Goal: Obtain resource: Obtain resource

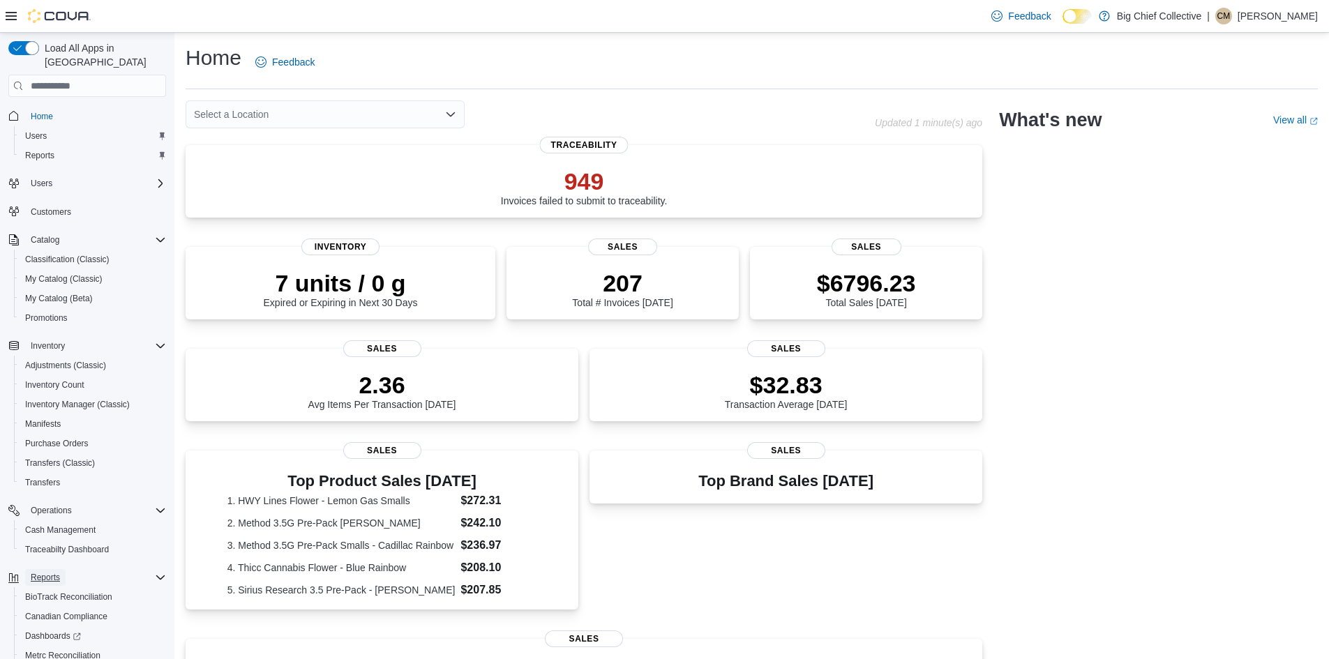
click at [54, 572] on span "Reports" at bounding box center [45, 577] width 29 height 11
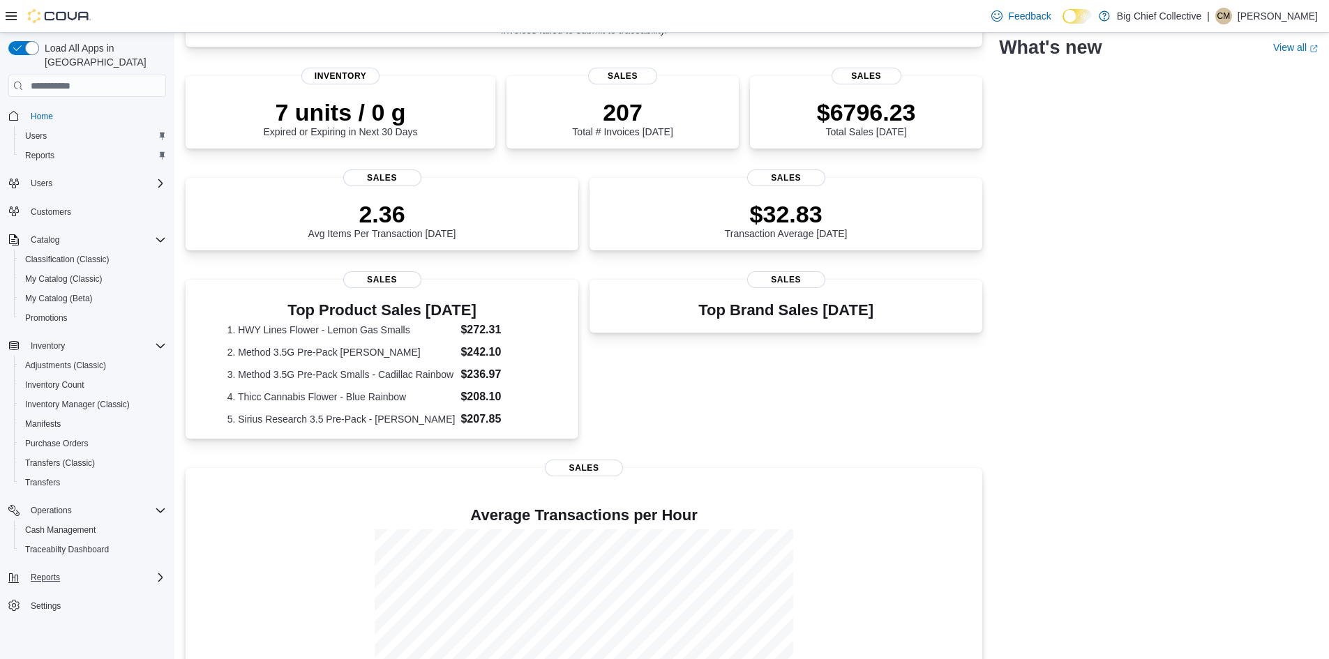
scroll to position [285, 0]
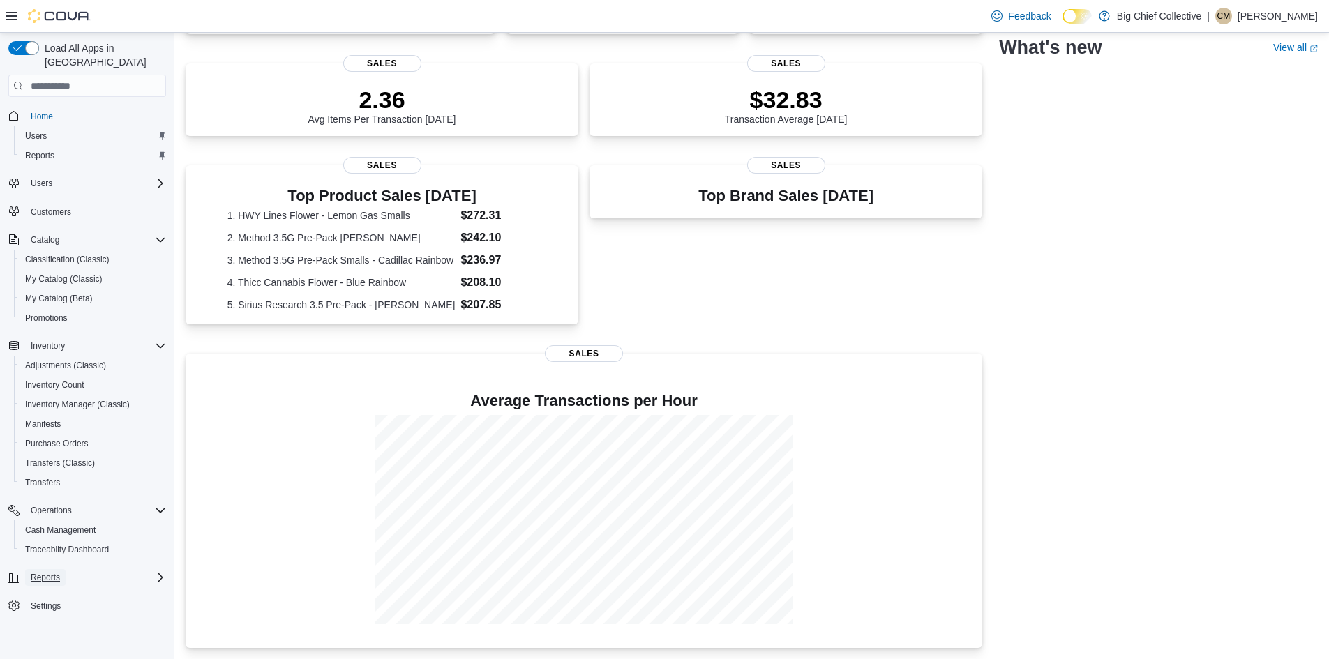
click at [55, 572] on span "Reports" at bounding box center [45, 577] width 29 height 11
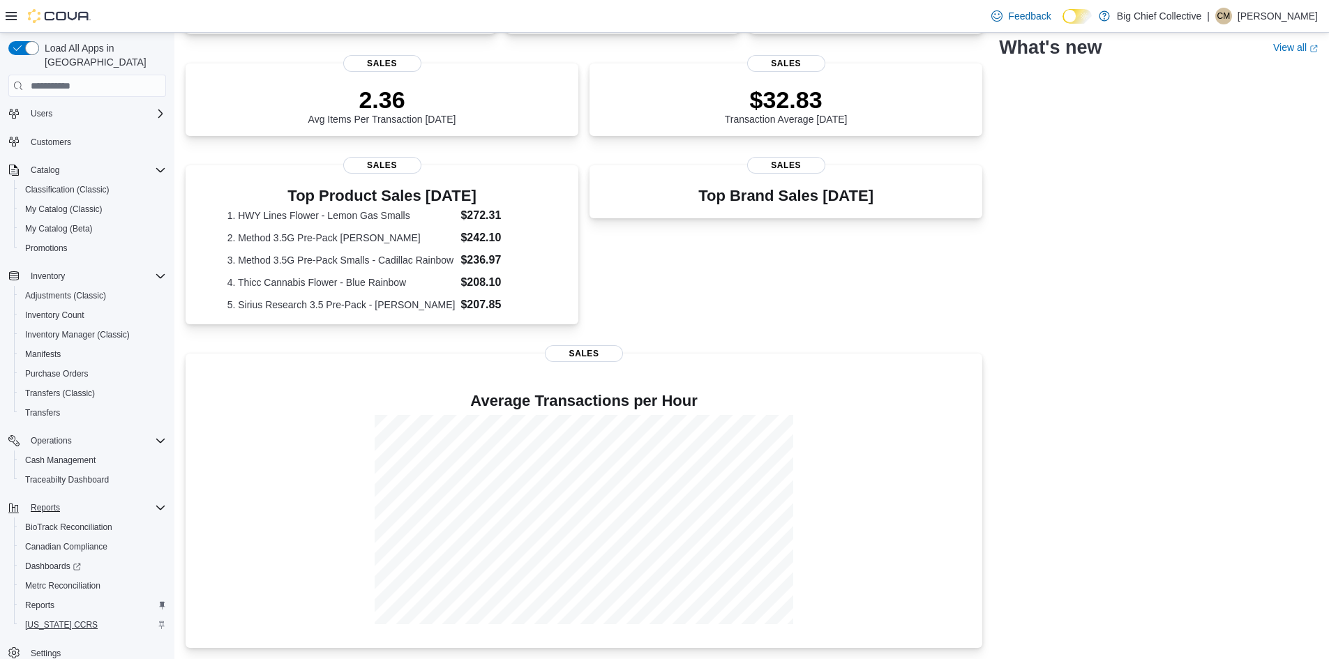
scroll to position [83, 0]
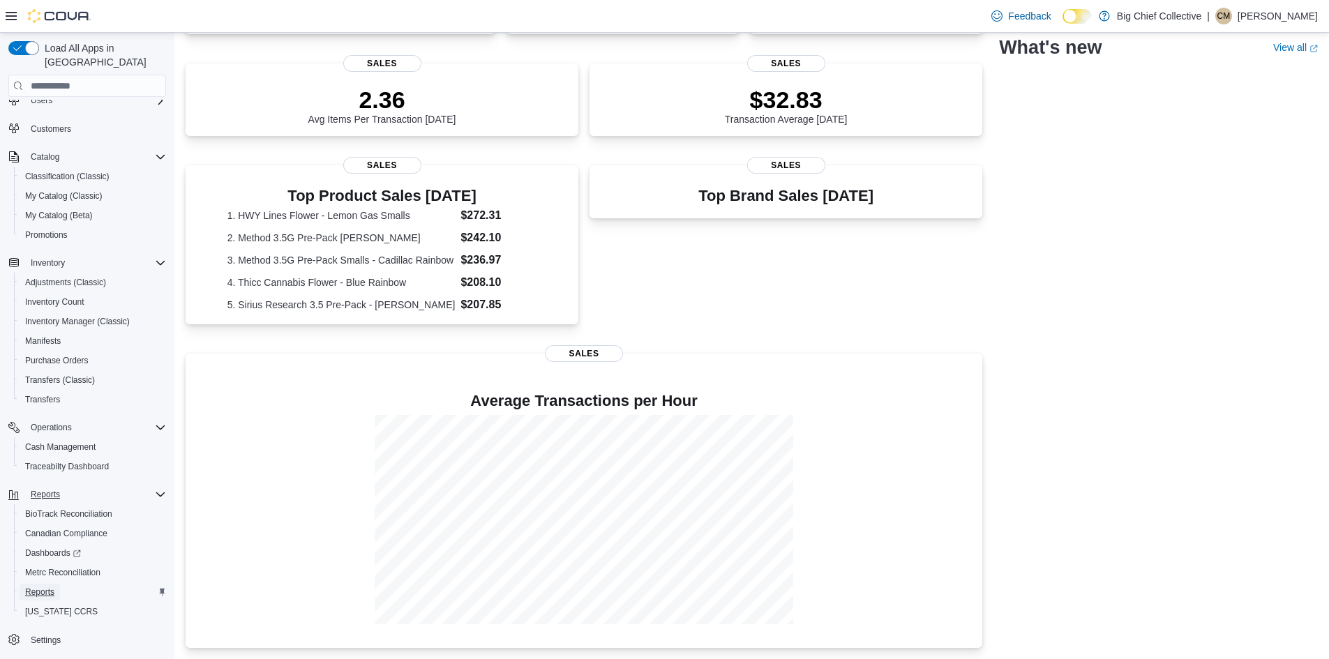
click at [40, 587] on span "Reports" at bounding box center [39, 592] width 29 height 11
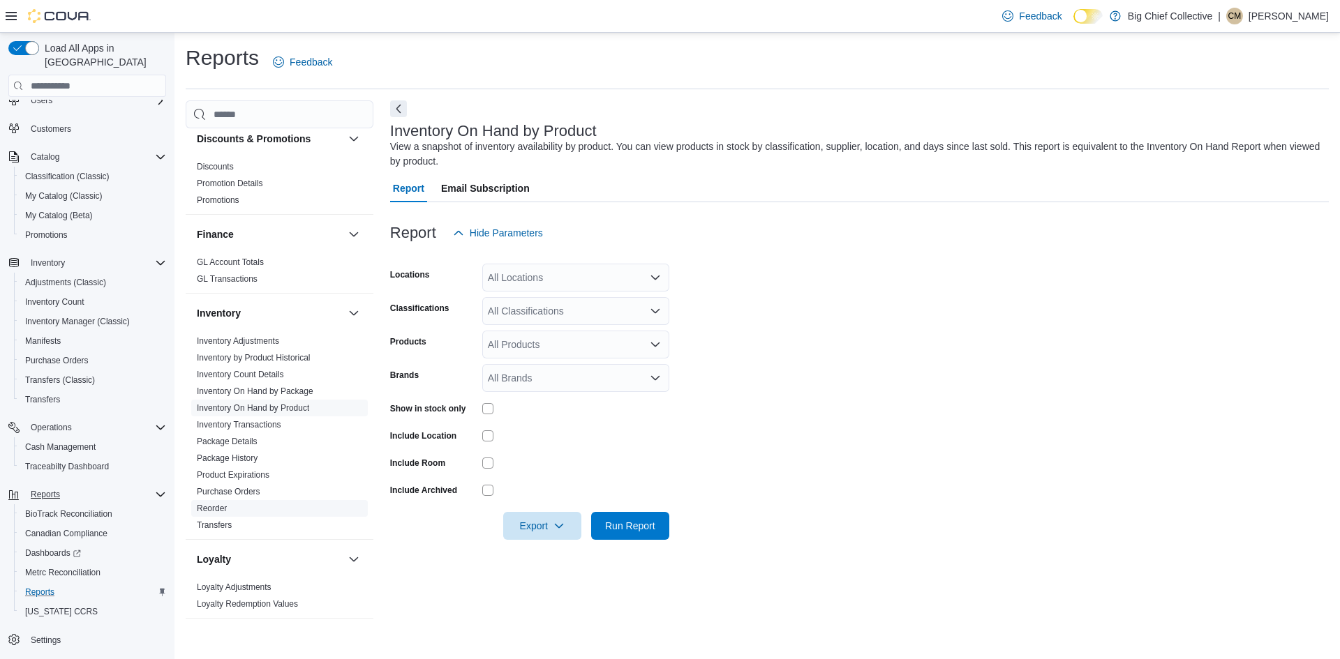
scroll to position [558, 0]
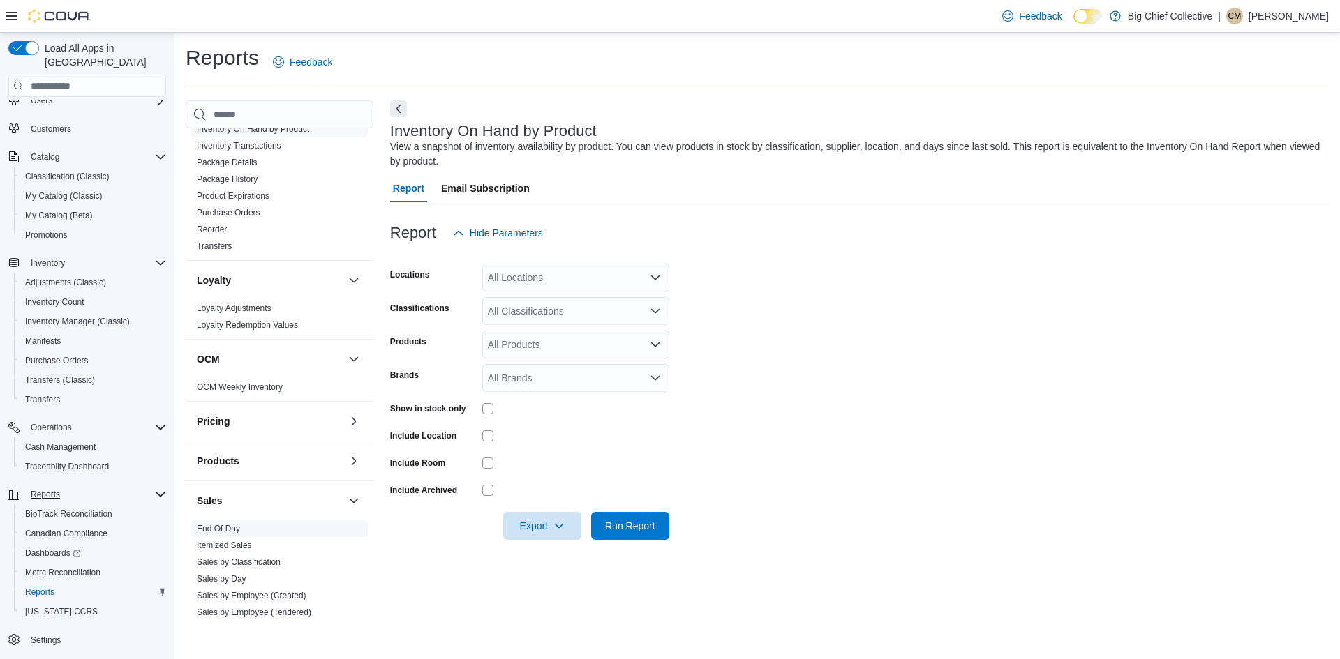
click at [216, 531] on link "End Of Day" at bounding box center [218, 529] width 43 height 10
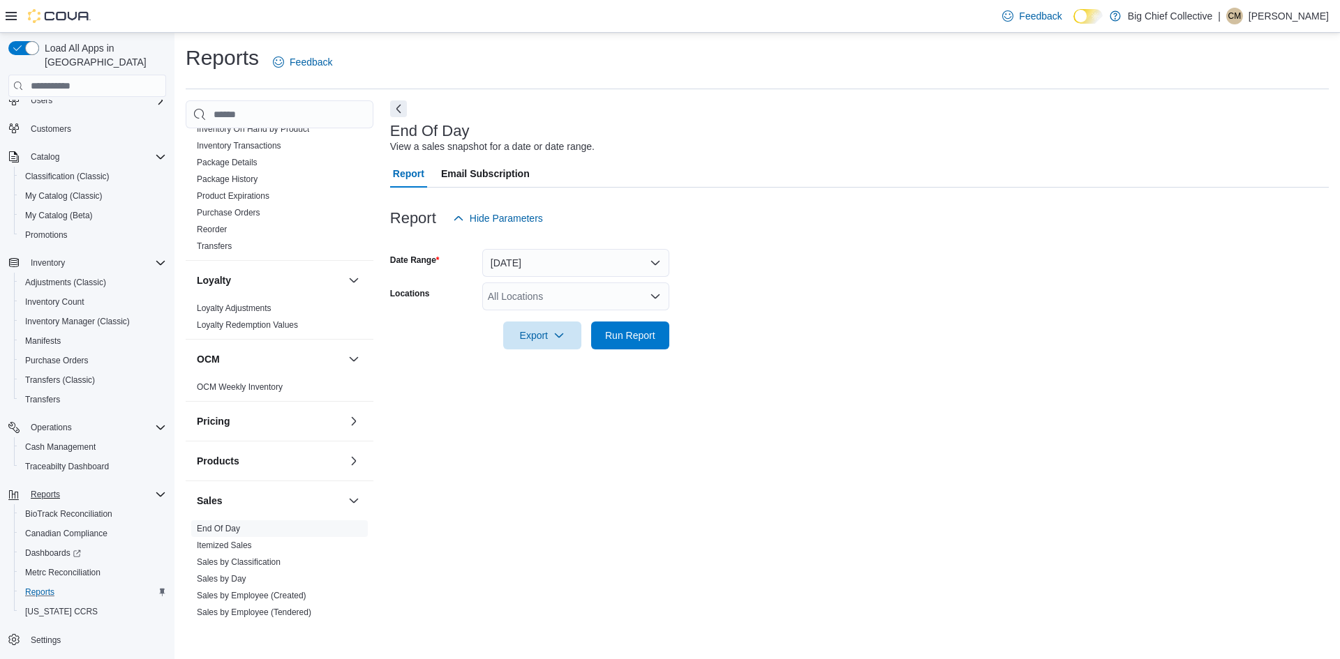
click at [562, 300] on div "All Locations" at bounding box center [575, 297] width 187 height 28
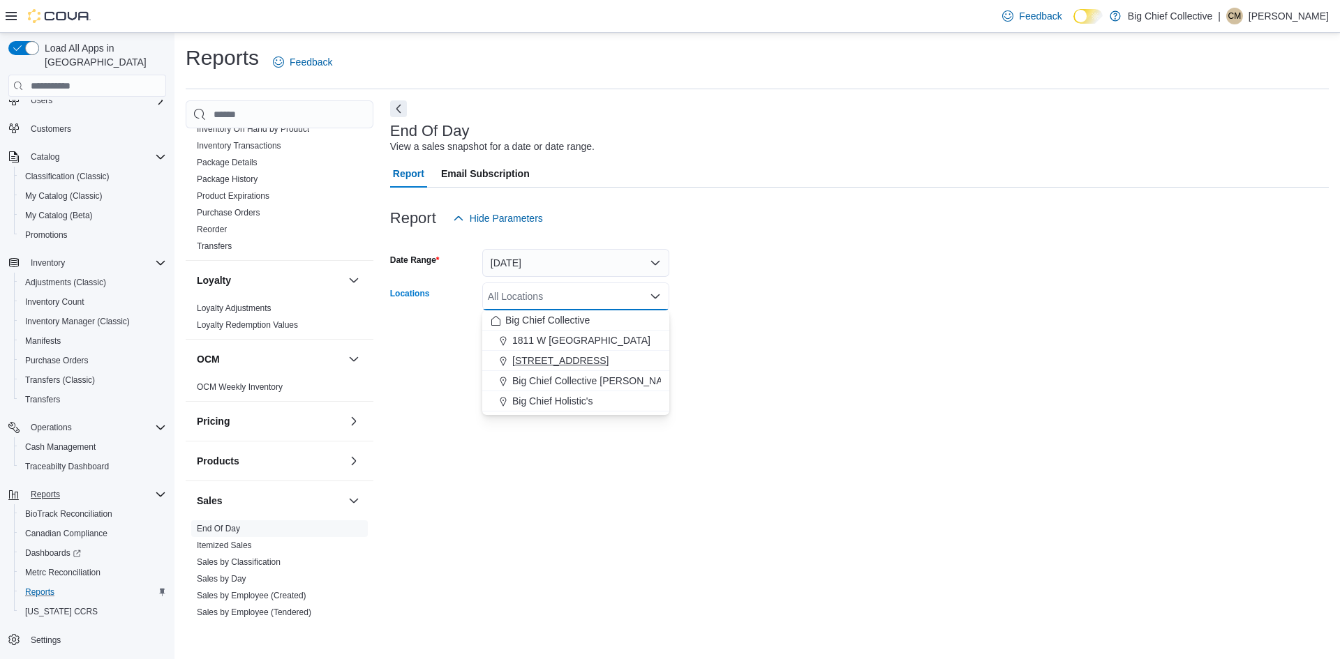
click at [557, 356] on span "[STREET_ADDRESS]" at bounding box center [560, 361] width 96 height 14
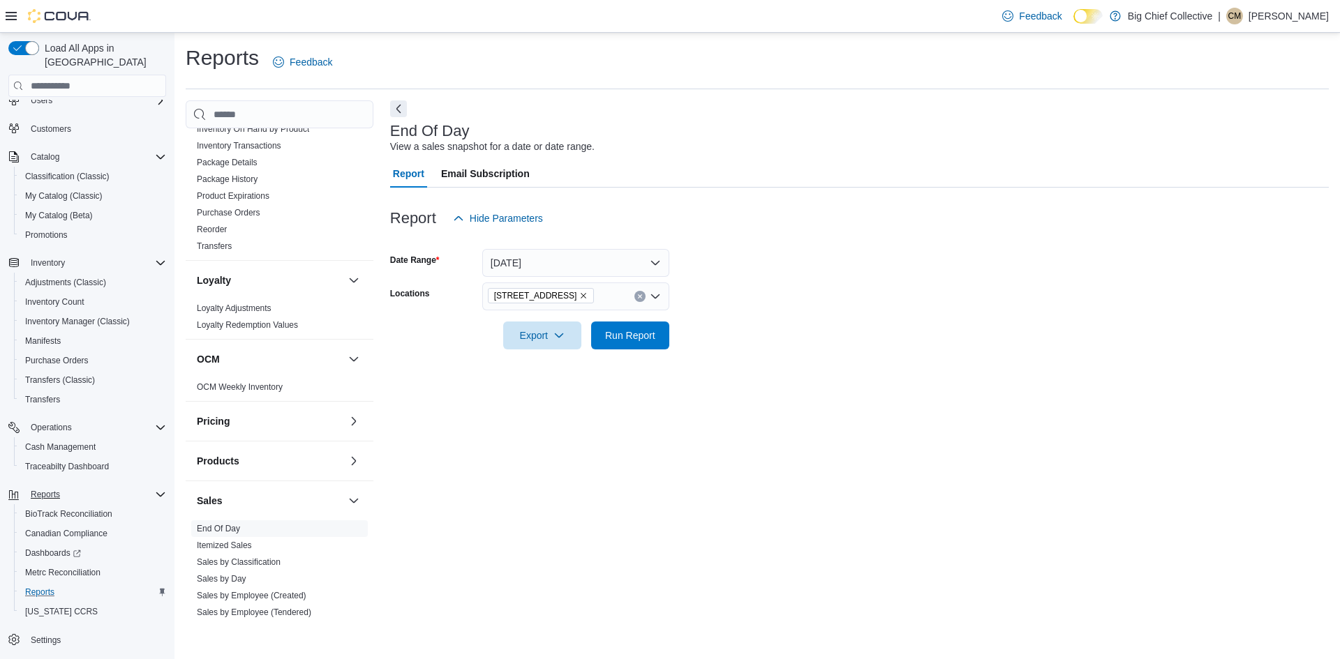
click at [795, 301] on form "Date Range [DATE] Locations [STREET_ADDRESS] Export Run Report" at bounding box center [859, 290] width 939 height 117
click at [544, 333] on span "Export" at bounding box center [541, 335] width 61 height 28
click at [548, 394] on span "Export to Pdf" at bounding box center [544, 391] width 63 height 11
